Goal: Use online tool/utility: Utilize a website feature to perform a specific function

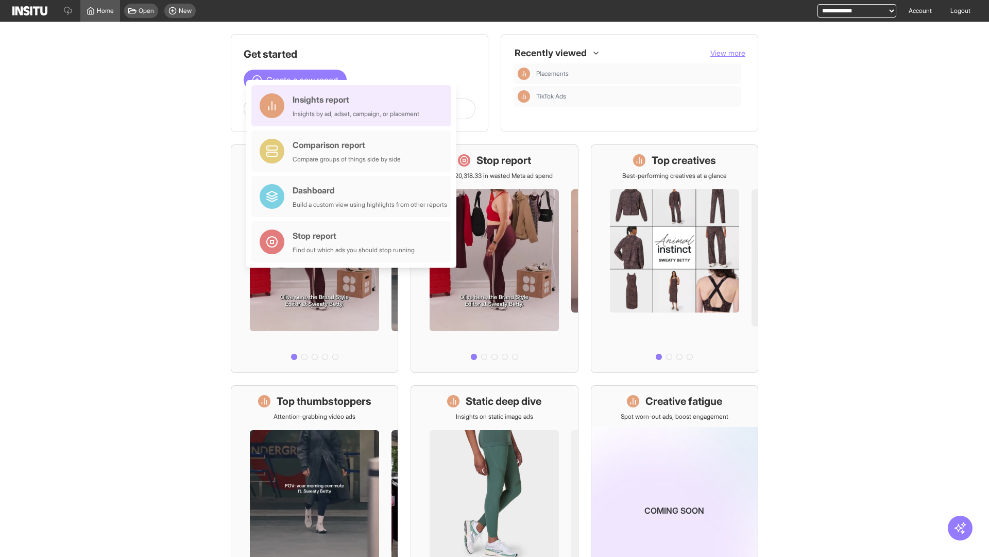
click at [354, 106] on div "Insights report Insights by ad, adset, campaign, or placement" at bounding box center [356, 105] width 127 height 25
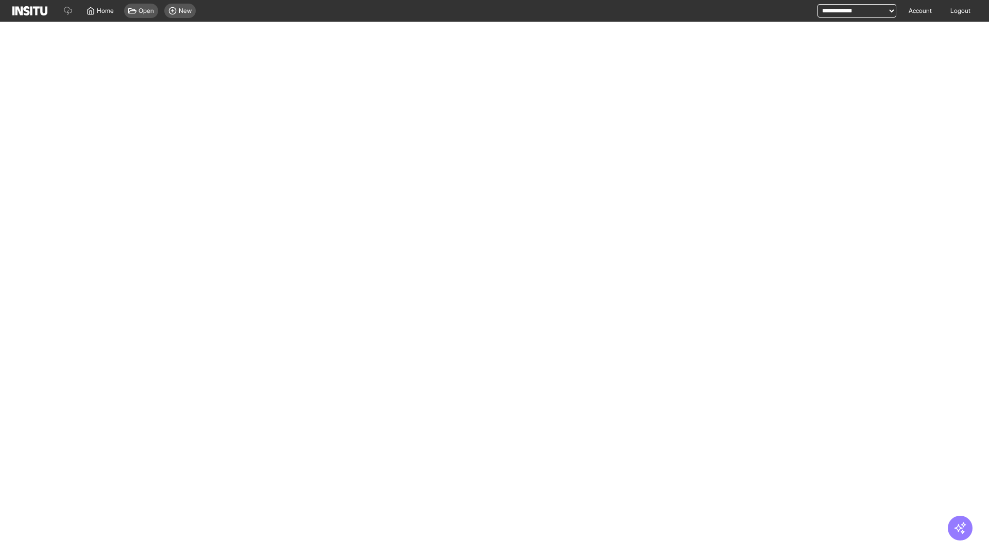
select select "**"
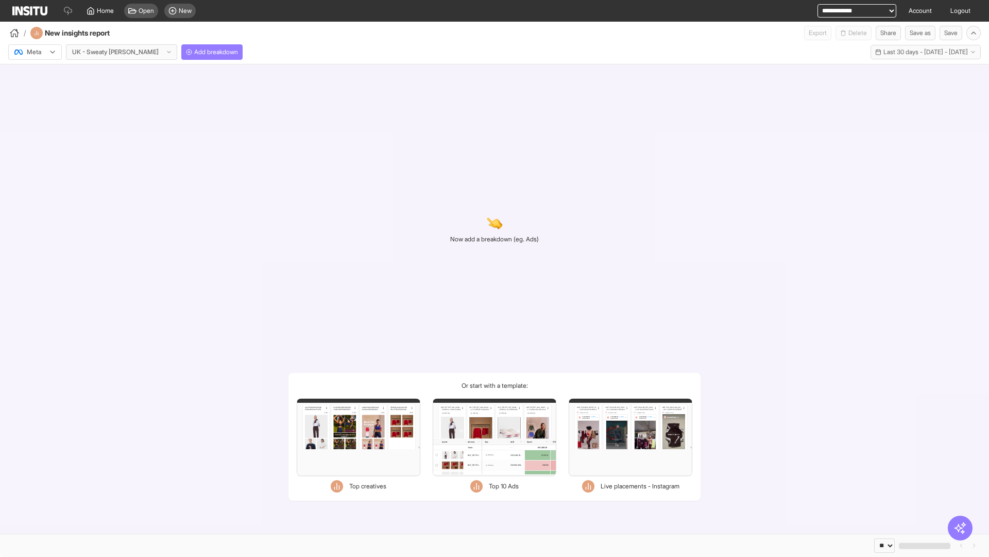
click at [35, 52] on div at bounding box center [27, 52] width 29 height 10
click at [35, 74] on span "Meta" at bounding box center [34, 74] width 14 height 9
click at [194, 52] on span "Add breakdown" at bounding box center [216, 52] width 44 height 8
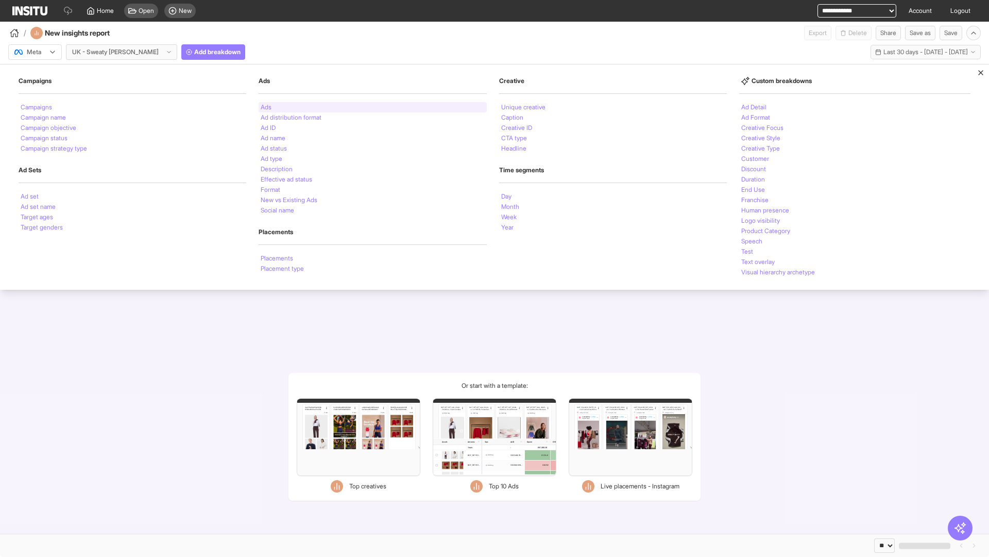
click at [265, 107] on li "Ads" at bounding box center [266, 107] width 11 height 6
